Goal: Task Accomplishment & Management: Manage account settings

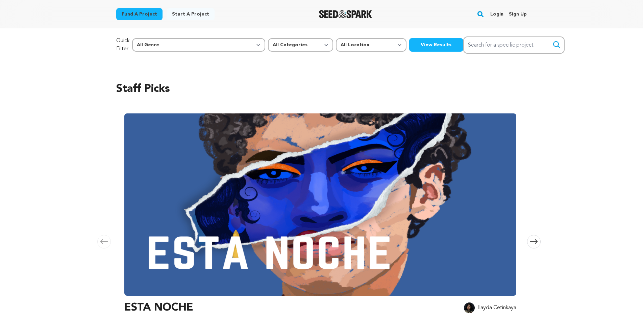
click at [496, 16] on link "Login" at bounding box center [496, 14] width 13 height 11
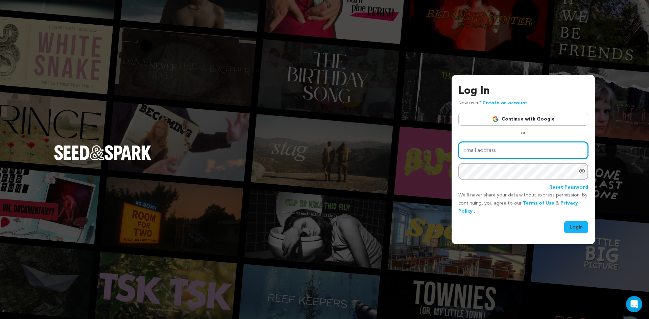
type input "[EMAIL_ADDRESS][DOMAIN_NAME]"
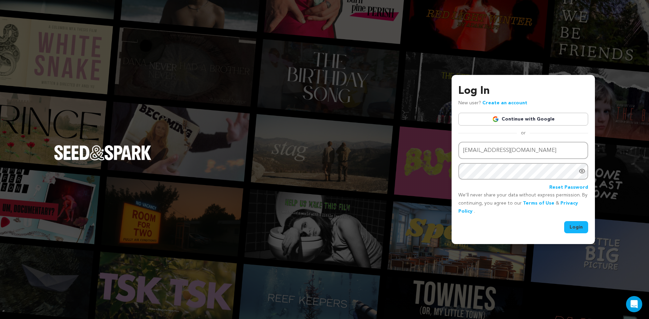
click at [580, 230] on button "Login" at bounding box center [576, 227] width 24 height 12
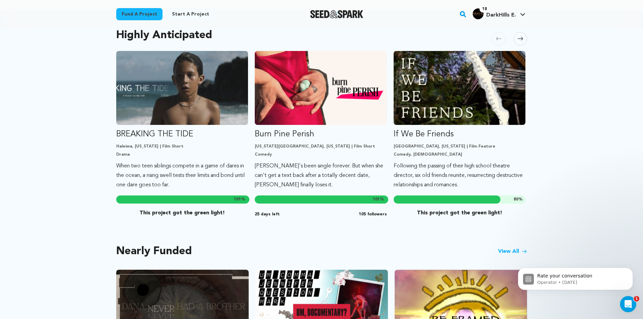
scroll to position [372, 0]
